Goal: Transaction & Acquisition: Obtain resource

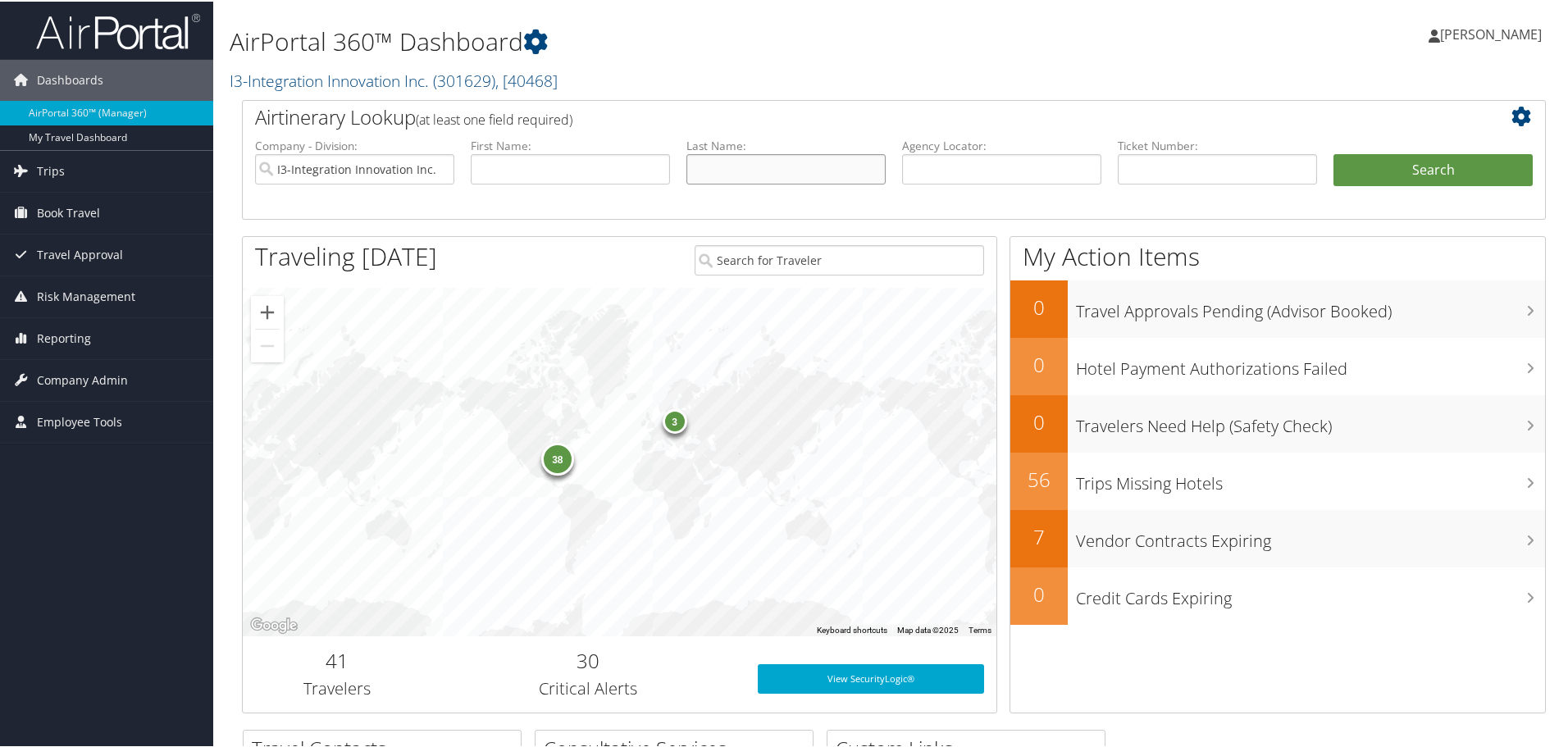
click at [732, 170] on input "text" at bounding box center [786, 167] width 200 height 30
type input "nyangwara"
click at [1334, 152] on button "Search" at bounding box center [1433, 169] width 200 height 33
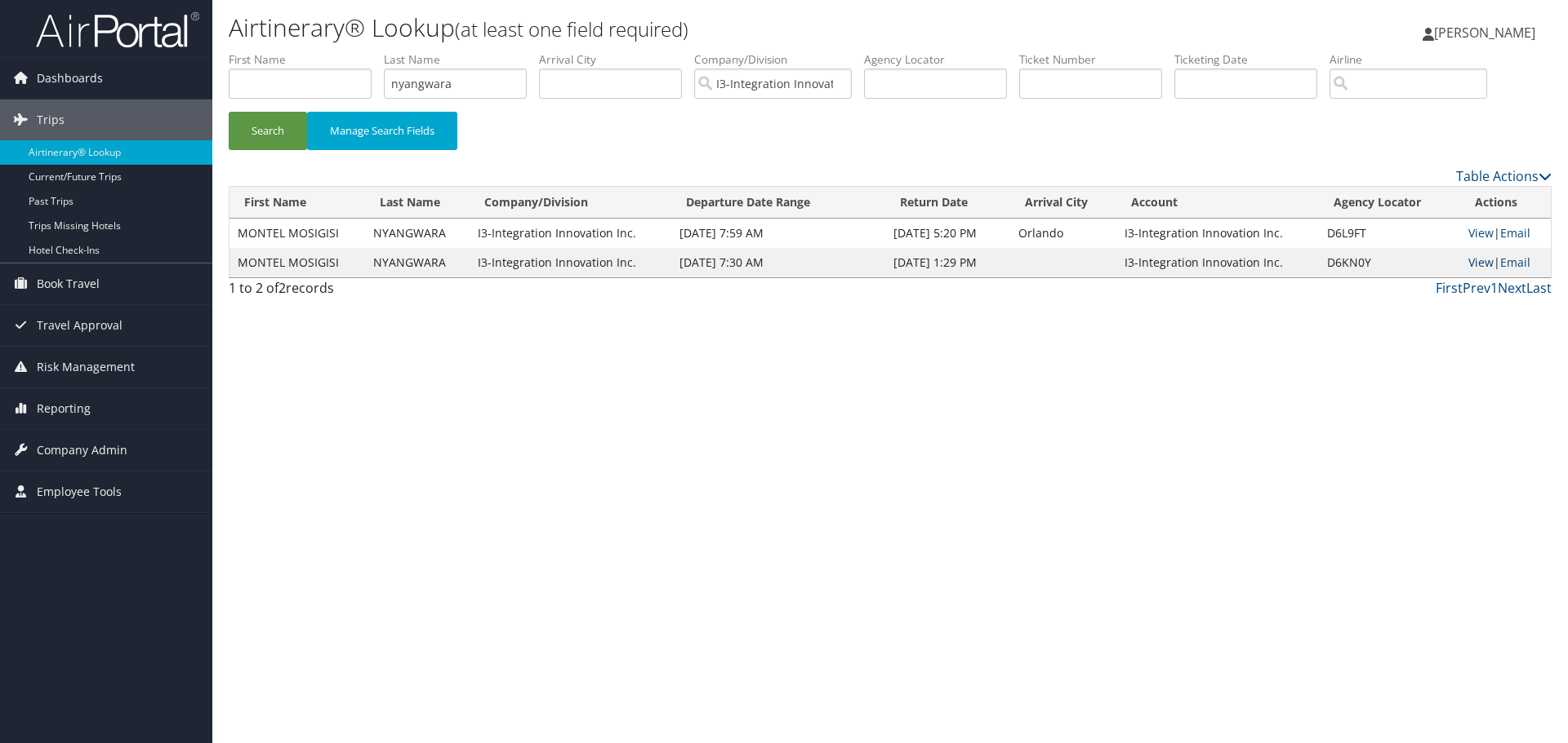
click at [1474, 257] on link "View" at bounding box center [1480, 262] width 25 height 15
click at [1473, 236] on link "View" at bounding box center [1480, 233] width 25 height 15
click at [457, 79] on input "nyangwara" at bounding box center [455, 83] width 143 height 30
type input "farinosi"
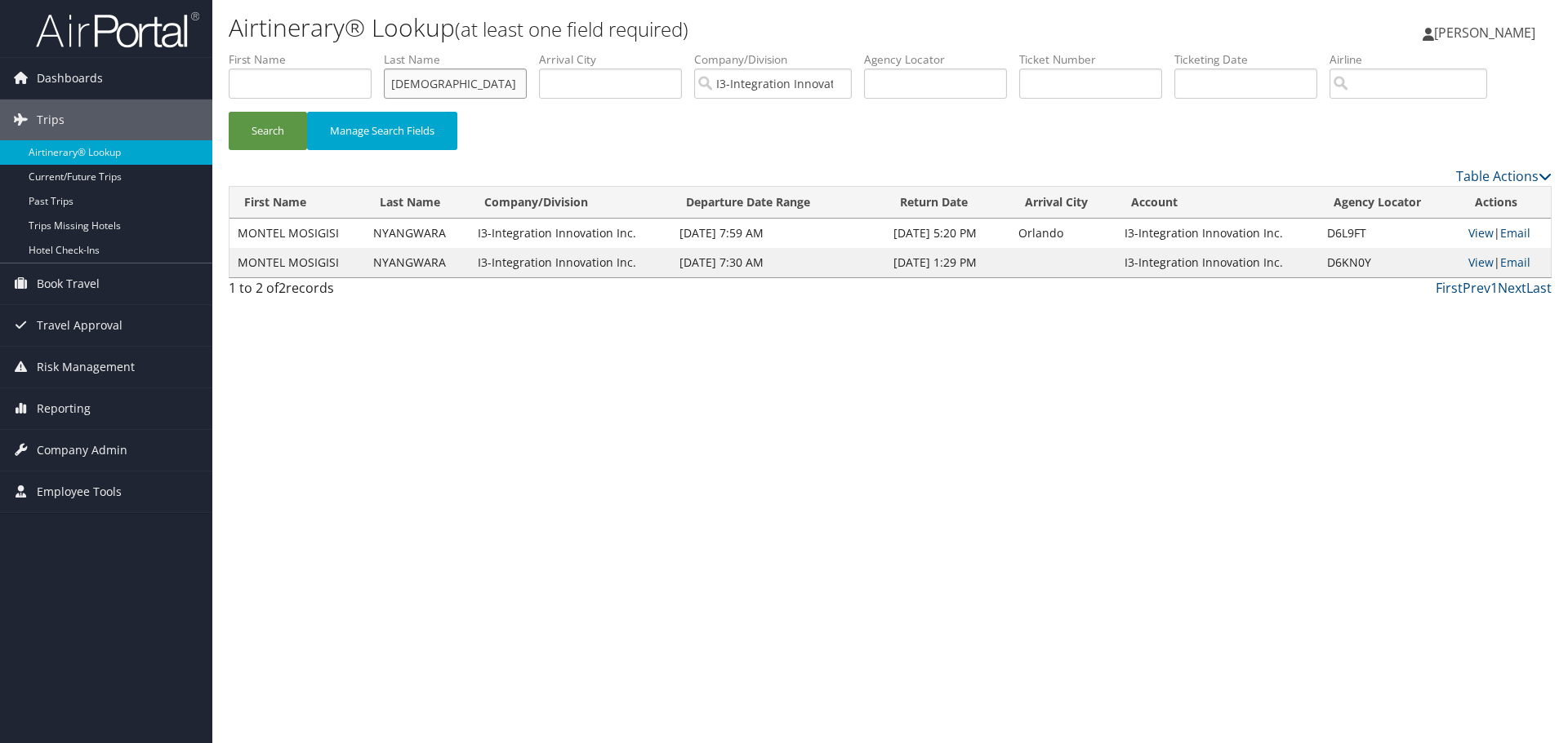
click at [229, 112] on button "Search" at bounding box center [267, 131] width 78 height 39
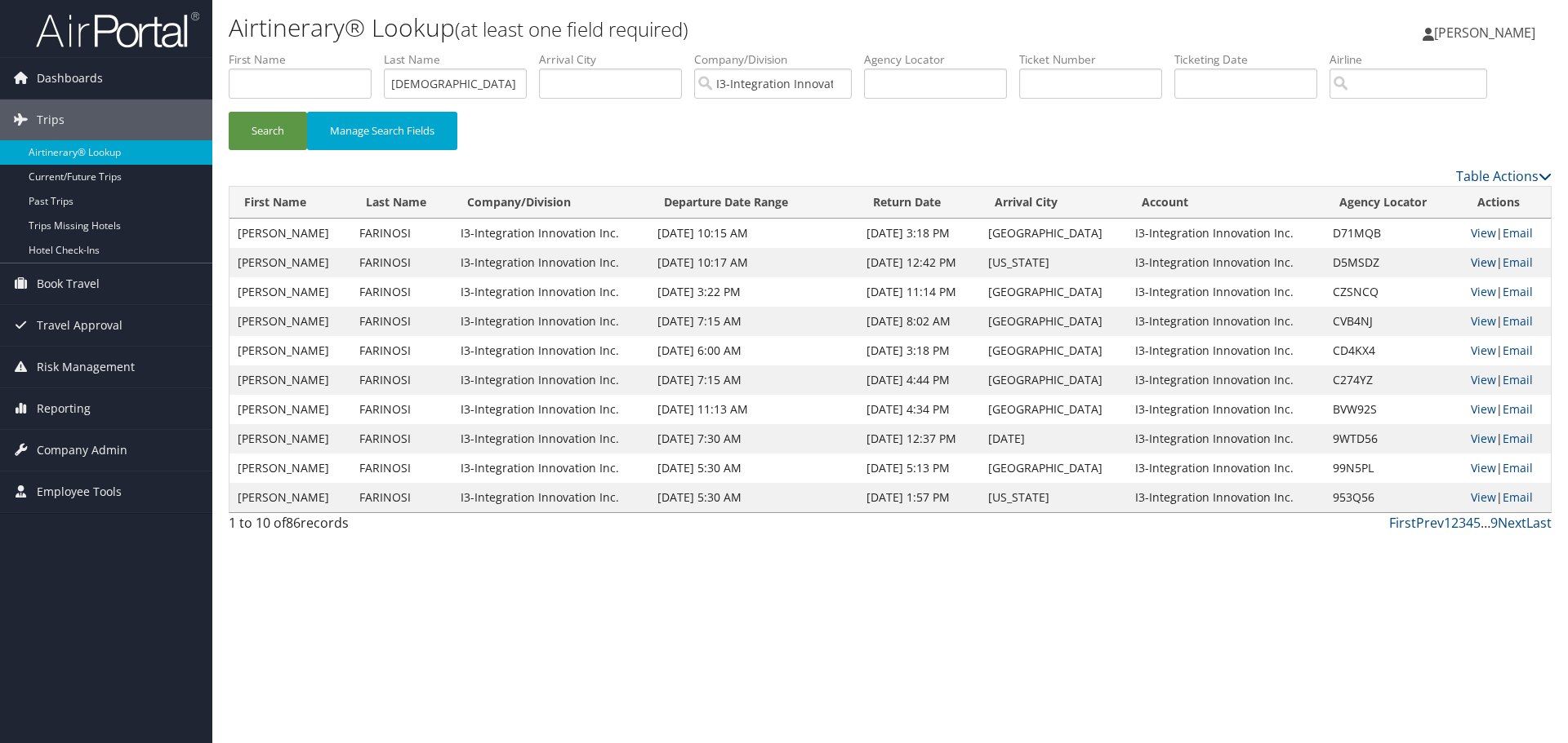
click at [1471, 259] on link "View" at bounding box center [1483, 262] width 25 height 15
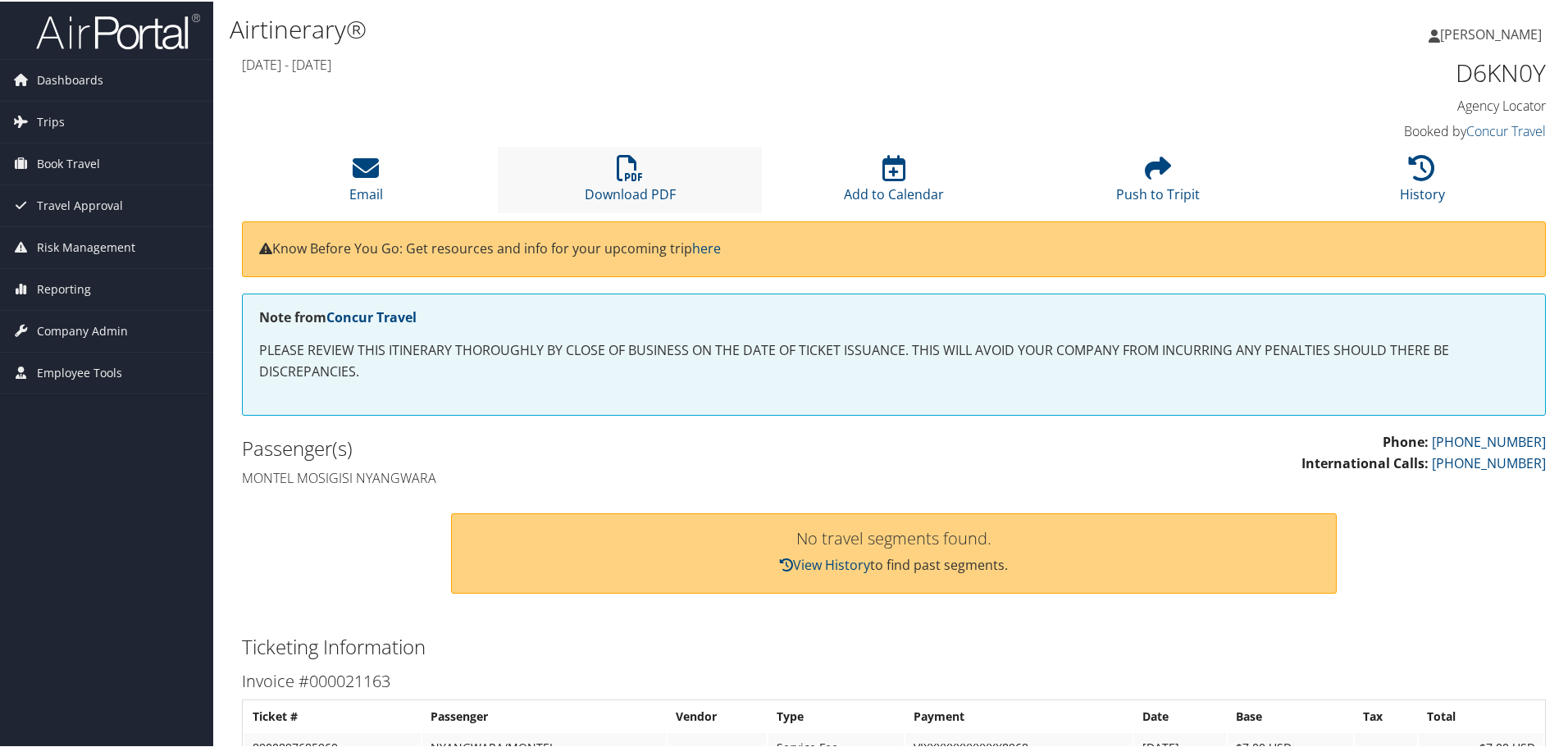
click at [656, 160] on li "Download PDF" at bounding box center [630, 178] width 264 height 67
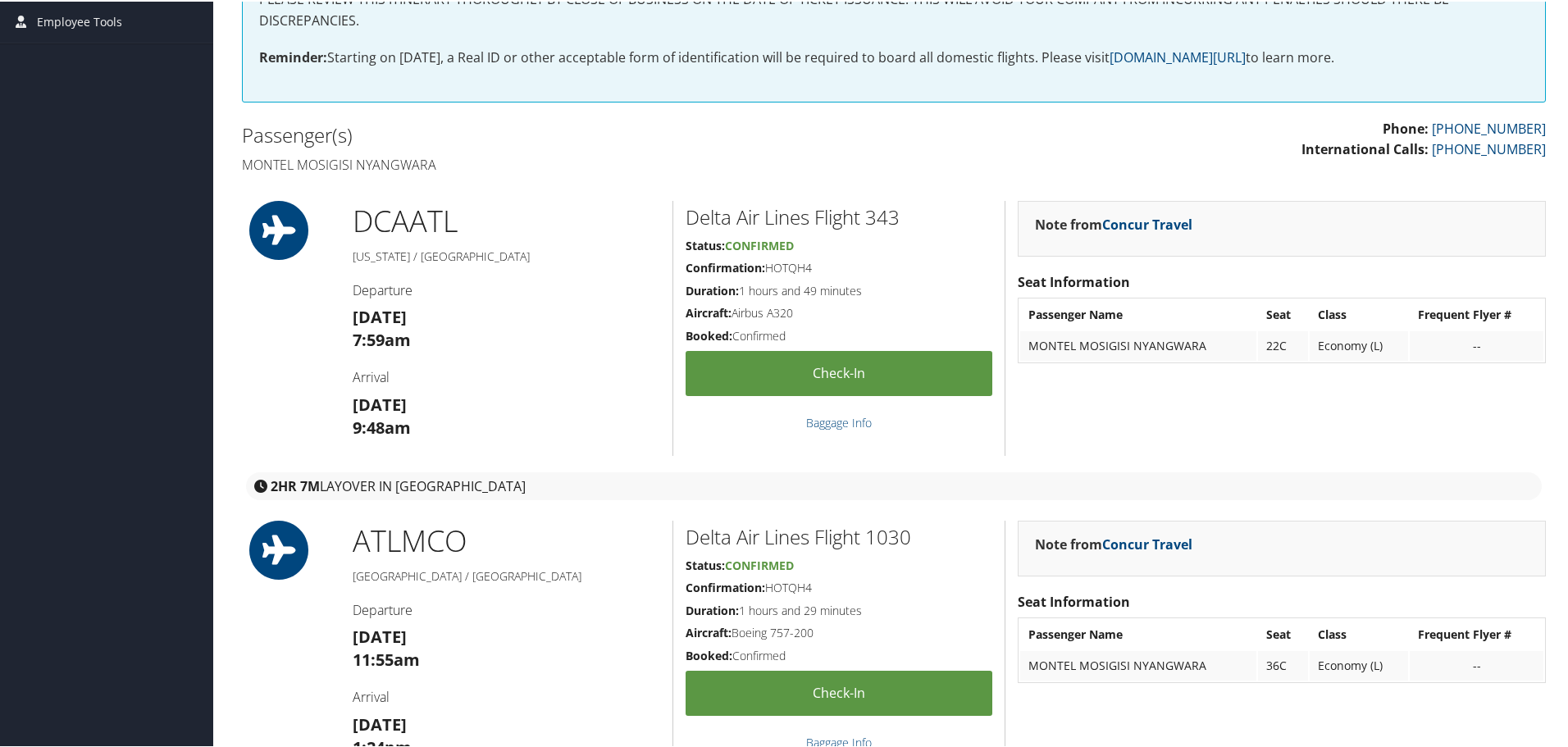
scroll to position [67, 0]
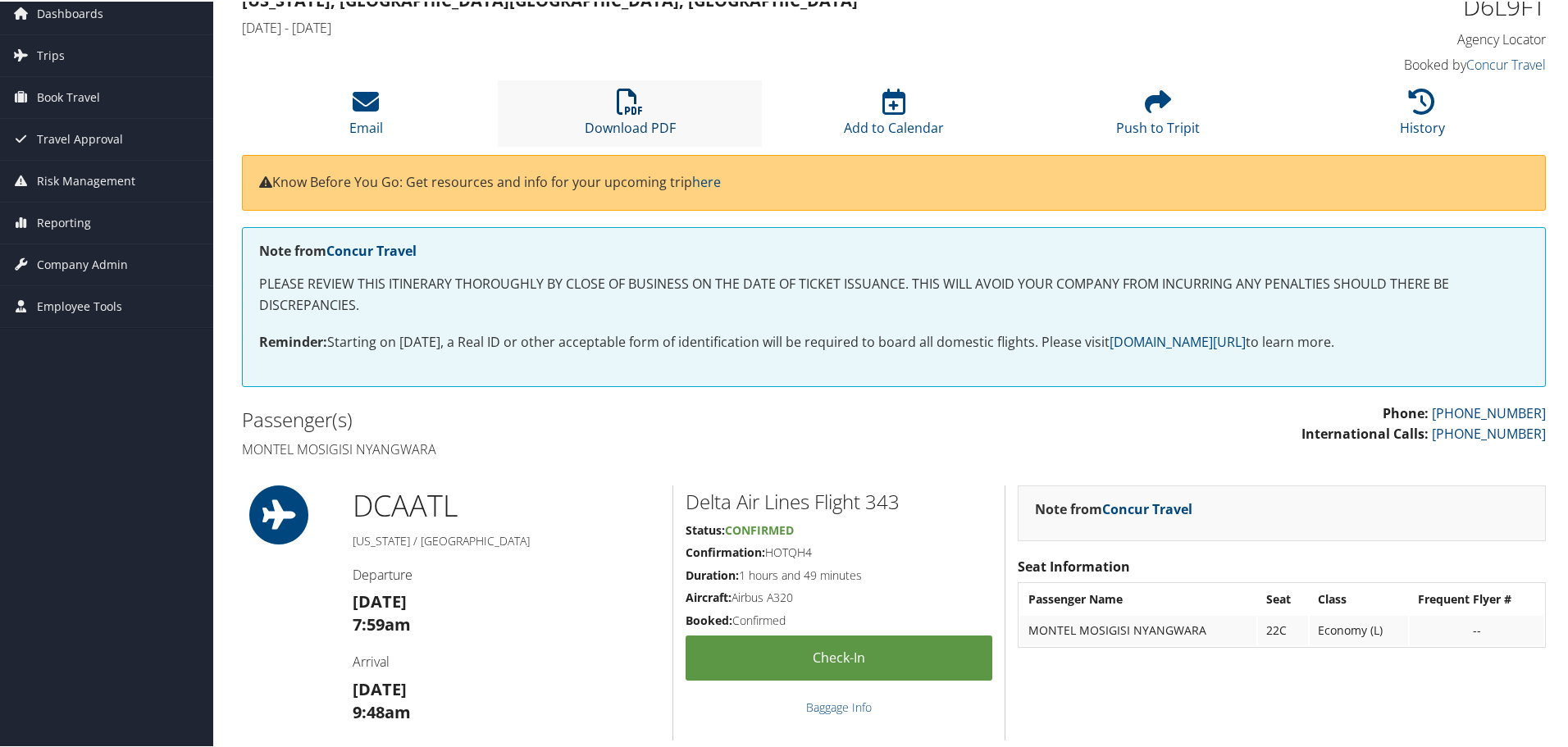
click at [638, 130] on link "Download PDF" at bounding box center [630, 115] width 91 height 40
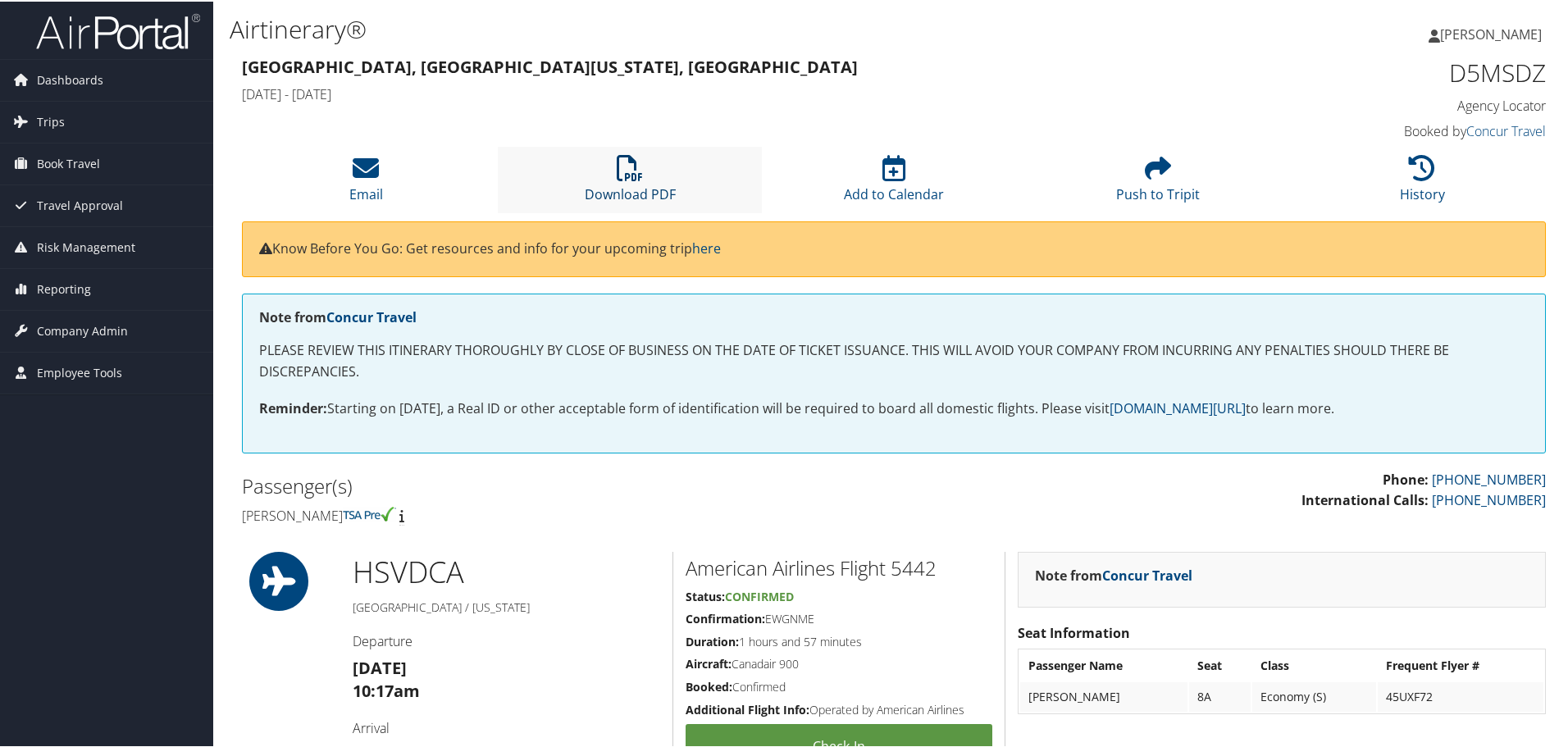
click at [662, 190] on link "Download PDF" at bounding box center [630, 182] width 91 height 40
